Goal: Task Accomplishment & Management: Manage account settings

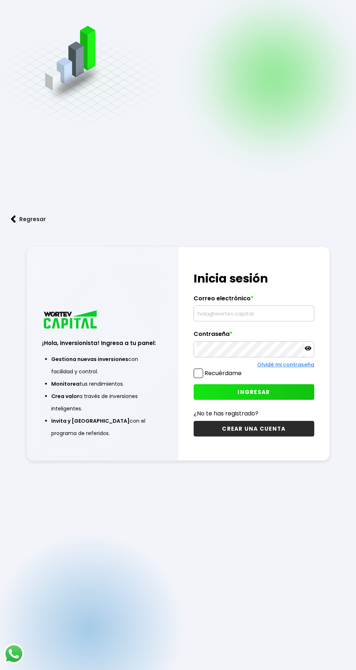
click at [267, 400] on button "INGRESAR" at bounding box center [254, 392] width 121 height 16
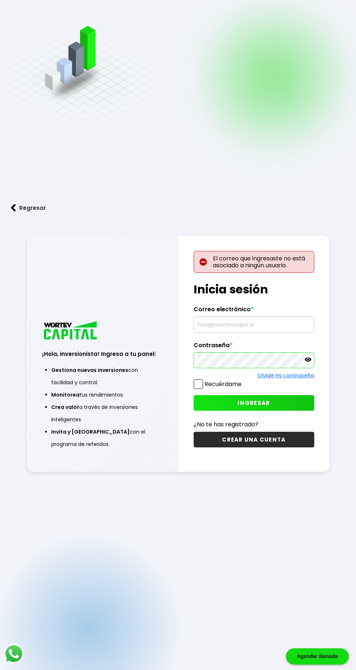
click at [307, 362] on icon at bounding box center [308, 360] width 7 height 4
click at [311, 379] on link "Olvidé mi contraseña" at bounding box center [285, 375] width 57 height 7
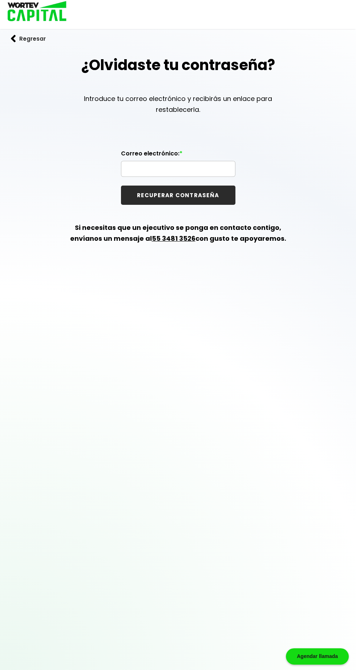
click at [197, 199] on button "RECUPERAR CONTRASEÑA" at bounding box center [178, 195] width 114 height 19
click at [214, 171] on input "text" at bounding box center [178, 168] width 108 height 15
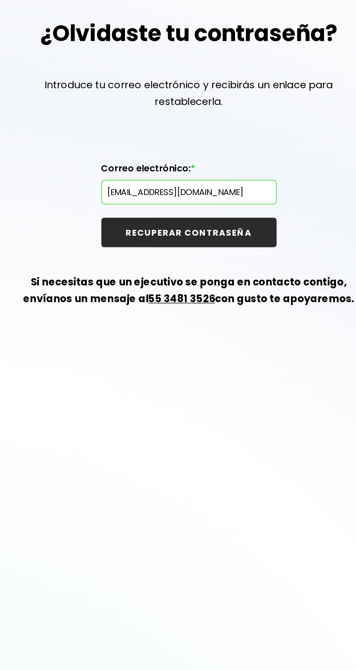
type input "[EMAIL_ADDRESS][DOMAIN_NAME]"
click at [197, 191] on button "RECUPERAR CONTRASEÑA" at bounding box center [178, 195] width 114 height 19
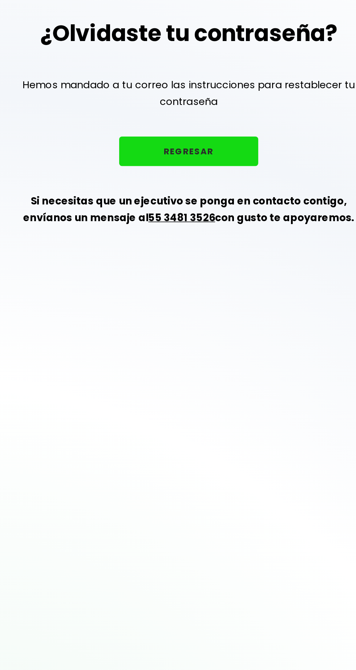
click at [193, 146] on button "REGRESAR" at bounding box center [178, 142] width 91 height 19
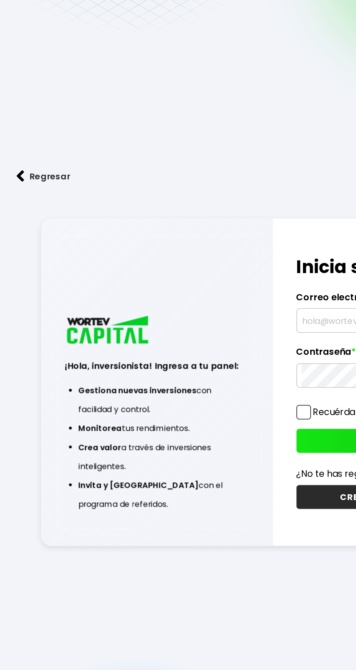
click at [23, 229] on button "Regresar" at bounding box center [28, 219] width 57 height 19
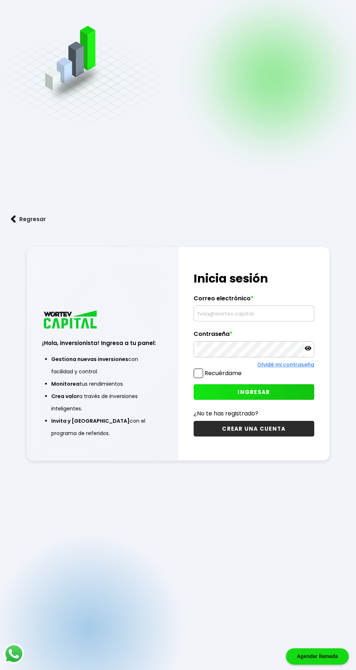
click at [332, 651] on div "Agendar llamada" at bounding box center [317, 657] width 63 height 16
